Goal: Information Seeking & Learning: Find specific page/section

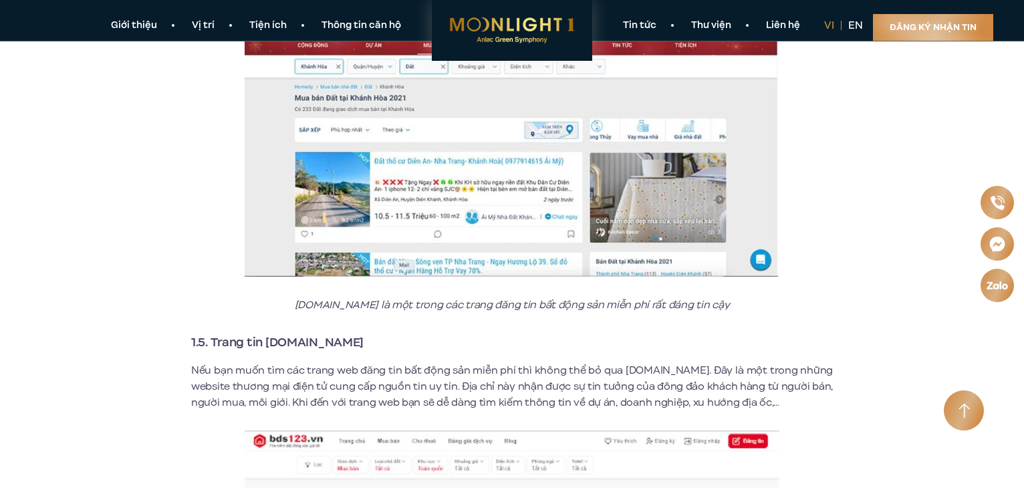
scroll to position [2006, 0]
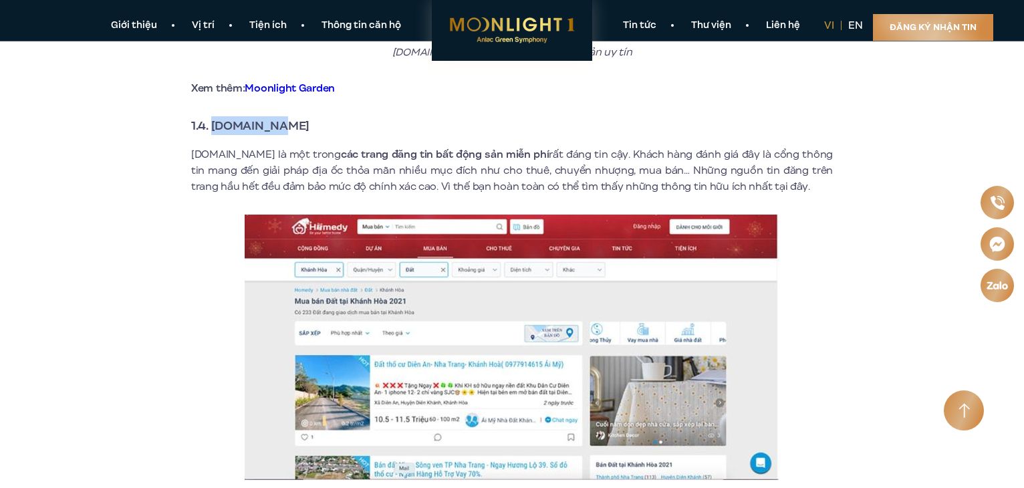
drag, startPoint x: 213, startPoint y: 109, endPoint x: 334, endPoint y: 86, distance: 123.8
click at [328, 116] on h3 "1.4. [DOMAIN_NAME]" at bounding box center [512, 125] width 642 height 19
copy strong "[DOMAIN_NAME]"
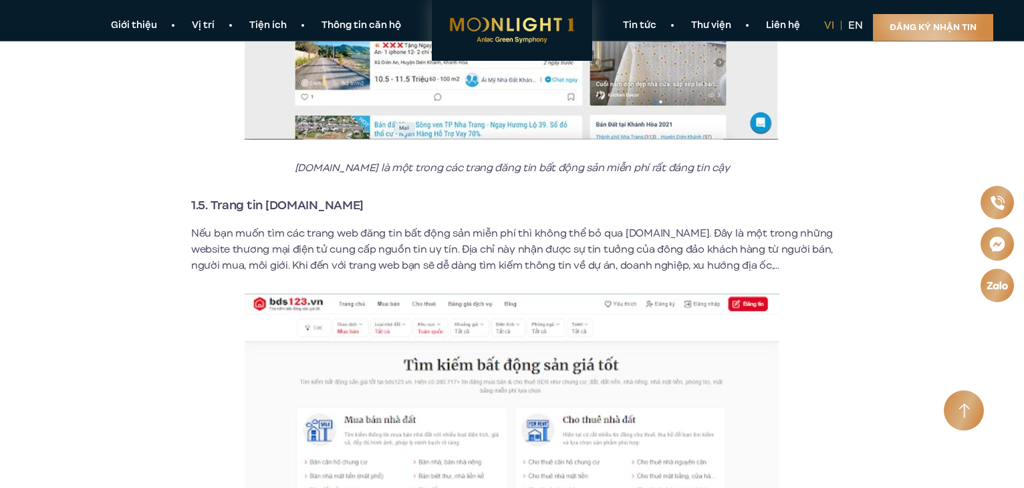
scroll to position [2341, 0]
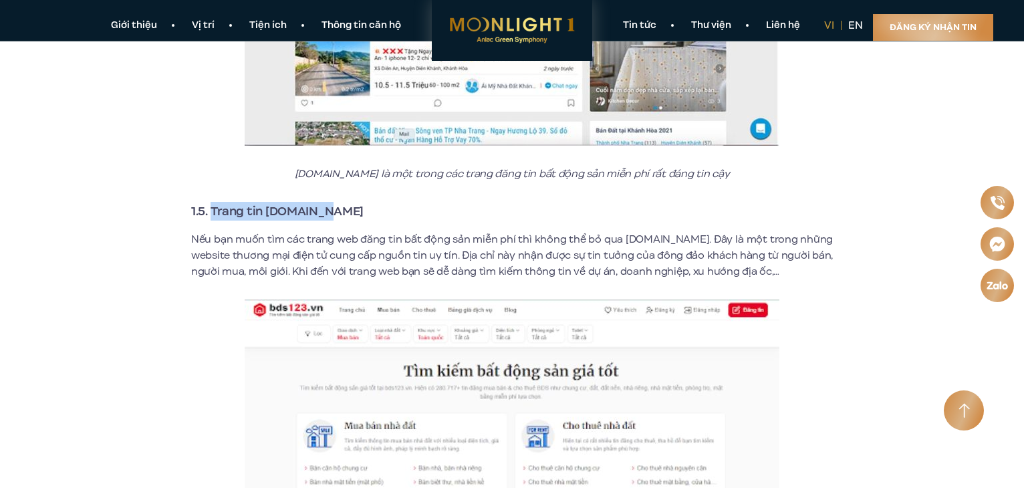
drag, startPoint x: 213, startPoint y: 197, endPoint x: 336, endPoint y: 195, distance: 123.7
click at [335, 202] on h3 "1.5. Trang tin [DOMAIN_NAME]" at bounding box center [512, 211] width 642 height 19
copy strong "Trang tin [DOMAIN_NAME]"
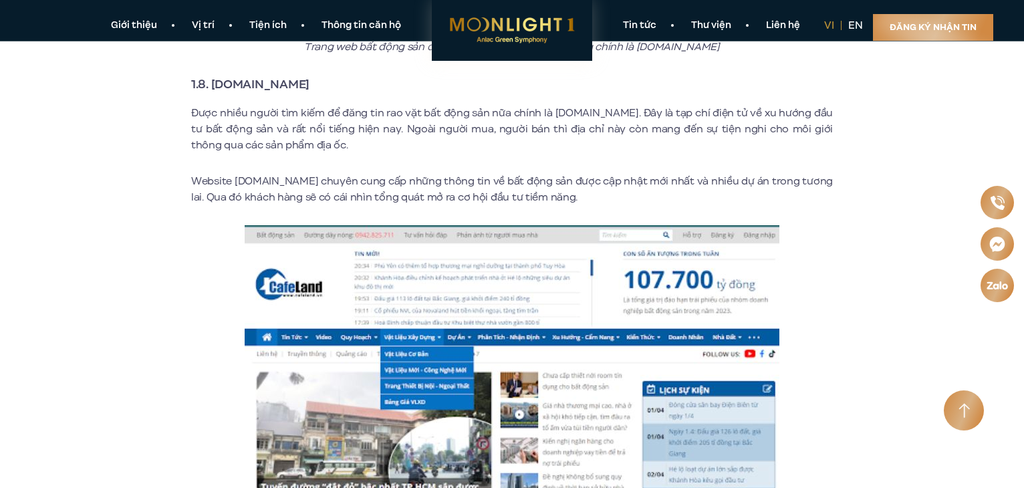
scroll to position [3745, 0]
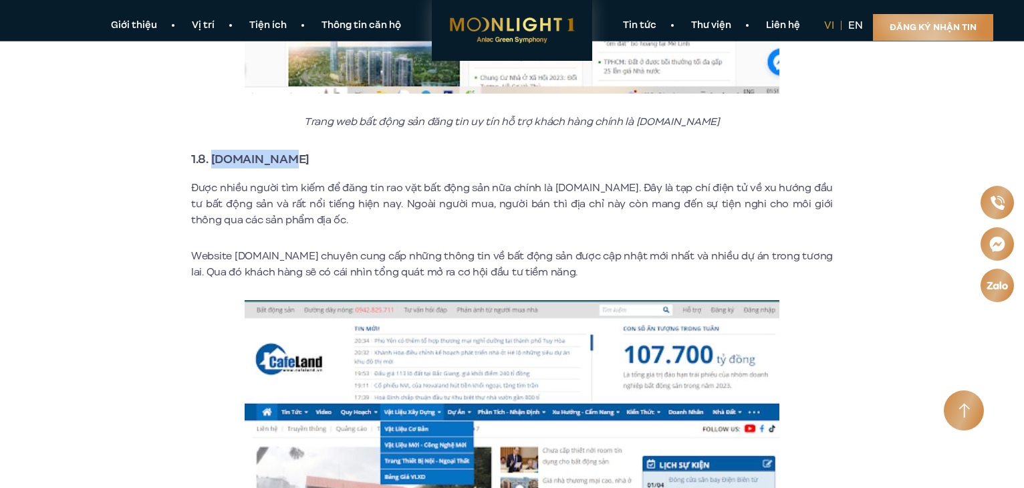
drag, startPoint x: 211, startPoint y: 136, endPoint x: 319, endPoint y: 134, distance: 108.3
click at [319, 150] on h3 "1.8. [DOMAIN_NAME]" at bounding box center [512, 159] width 642 height 19
copy strong "[DOMAIN_NAME]"
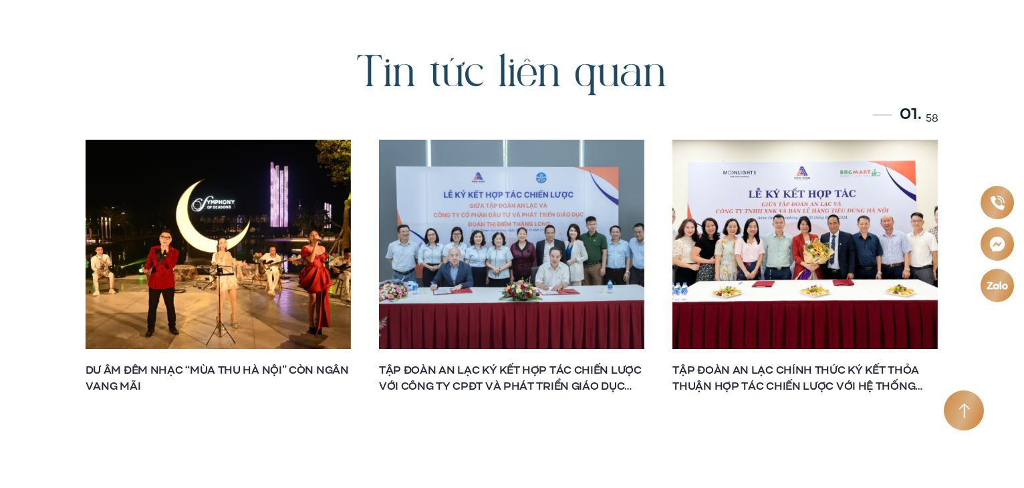
scroll to position [6754, 0]
